Goal: Task Accomplishment & Management: Complete application form

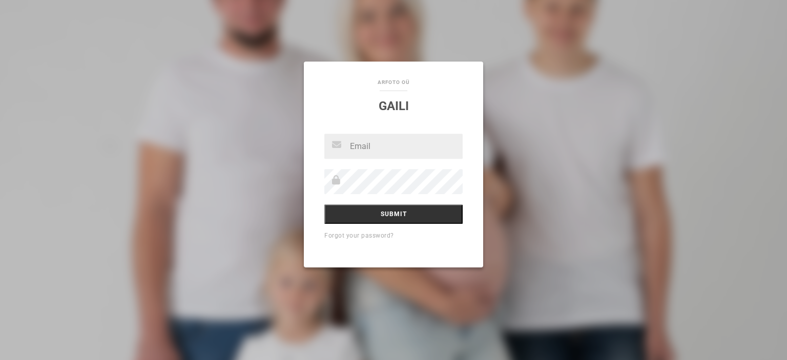
click at [414, 139] on input "text" at bounding box center [393, 146] width 138 height 25
type input "G"
type input "[EMAIL_ADDRESS][DOMAIN_NAME]"
click at [409, 217] on input "Submit" at bounding box center [393, 213] width 138 height 19
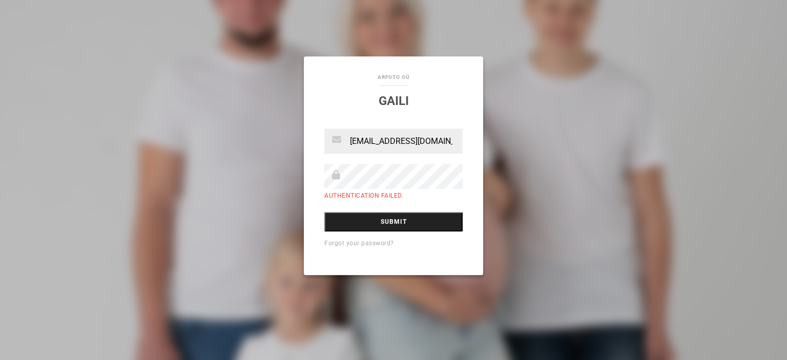
click at [391, 222] on input "Submit" at bounding box center [393, 221] width 138 height 19
click at [389, 225] on input "Submit" at bounding box center [393, 221] width 138 height 19
